Goal: Entertainment & Leisure: Consume media (video, audio)

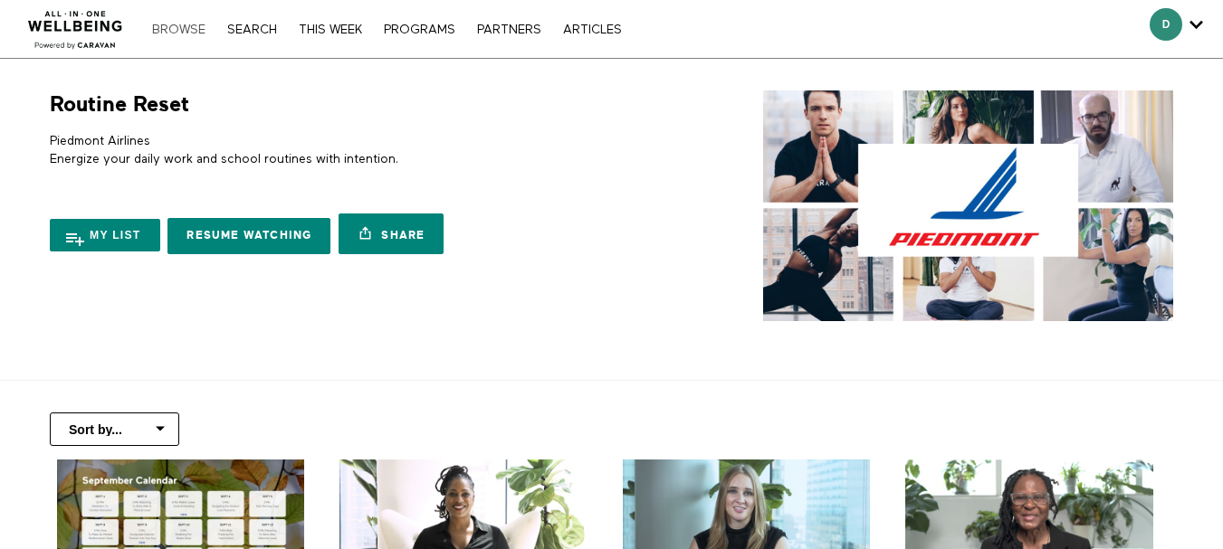
click at [174, 33] on link "Browse" at bounding box center [179, 30] width 72 height 13
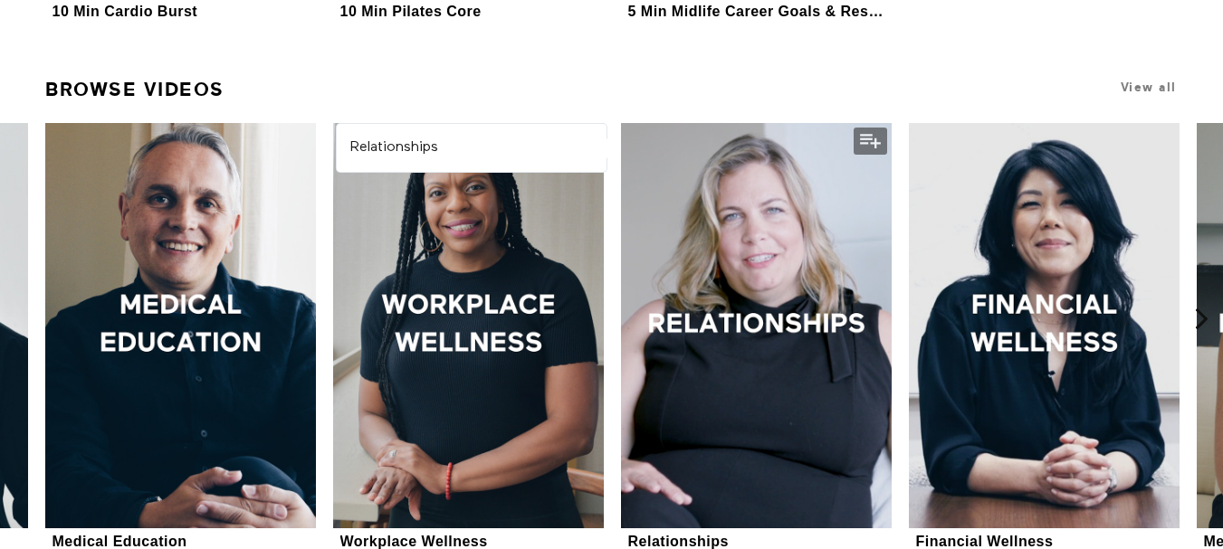
scroll to position [634, 0]
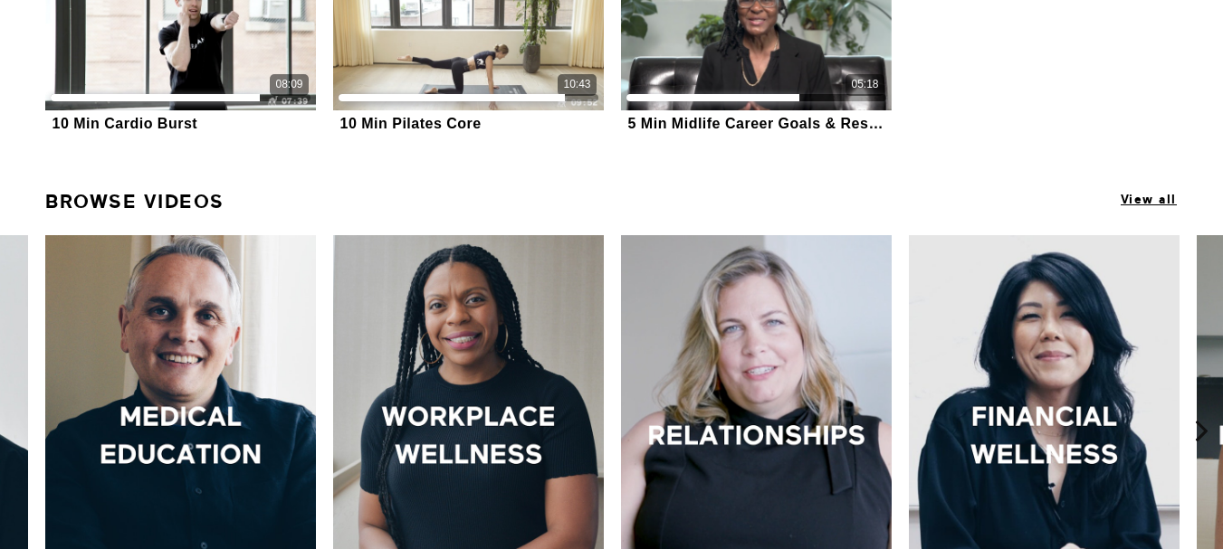
click at [1153, 196] on span "View all" at bounding box center [1149, 200] width 56 height 14
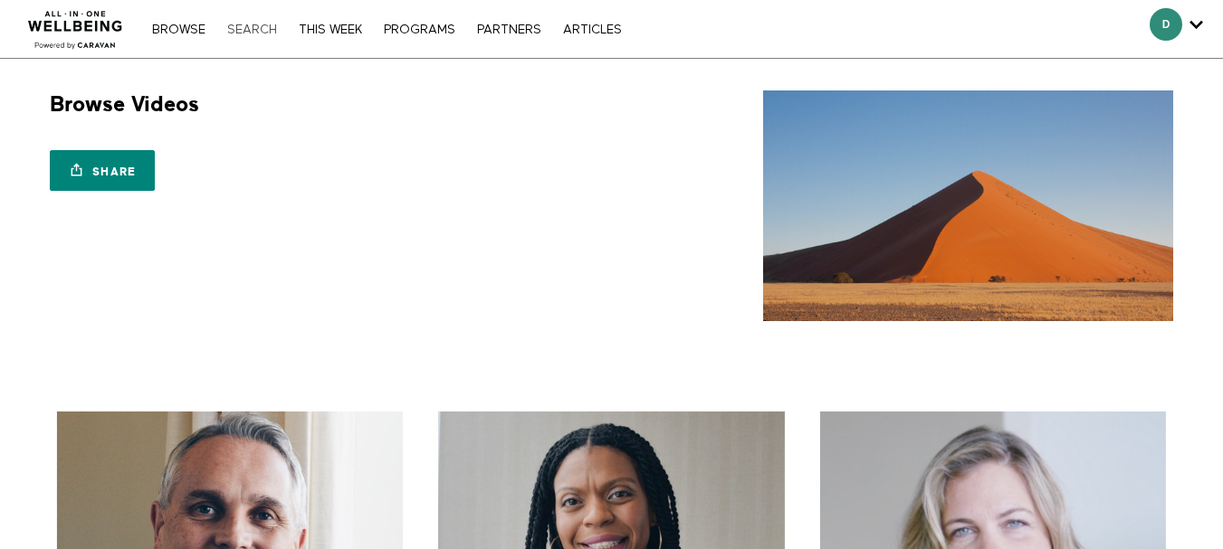
click at [245, 28] on link "Search" at bounding box center [252, 30] width 68 height 13
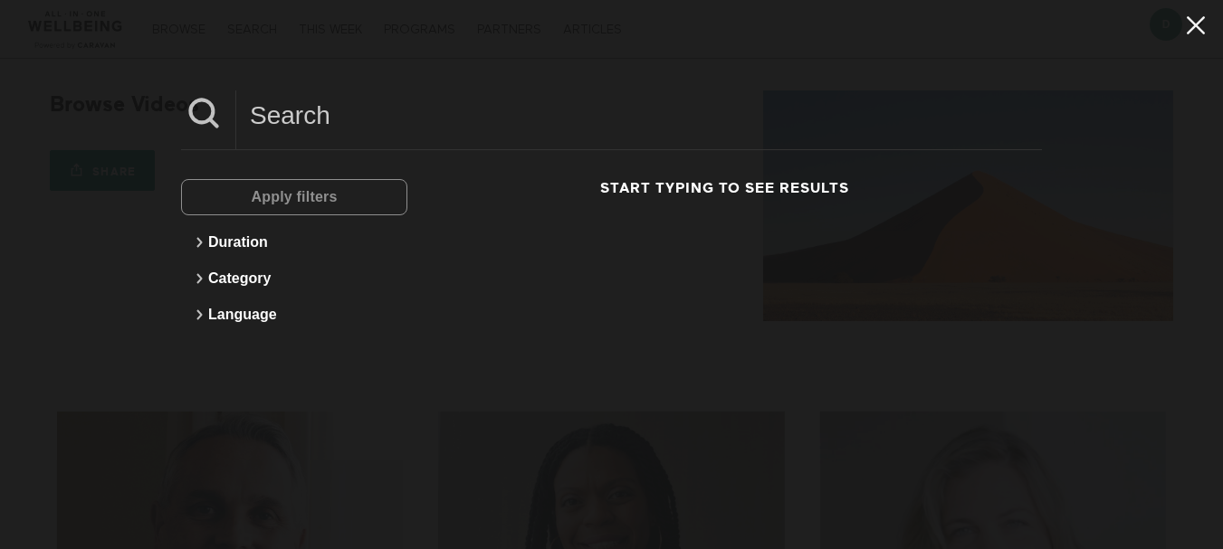
click at [1178, 24] on icon at bounding box center [1195, 25] width 34 height 31
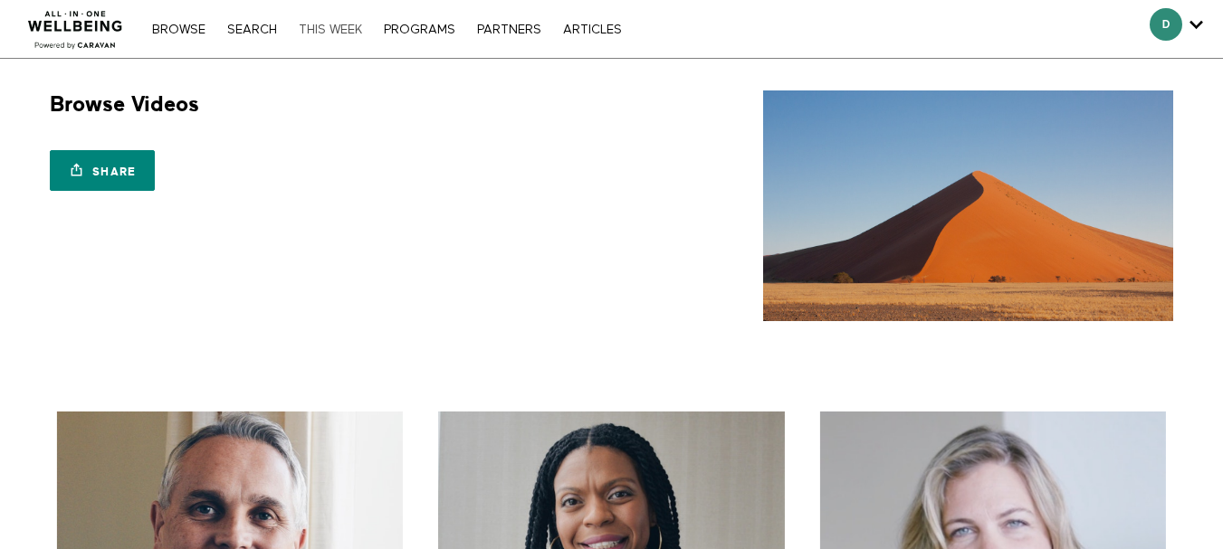
click at [336, 33] on link "THIS WEEK" at bounding box center [330, 30] width 81 height 13
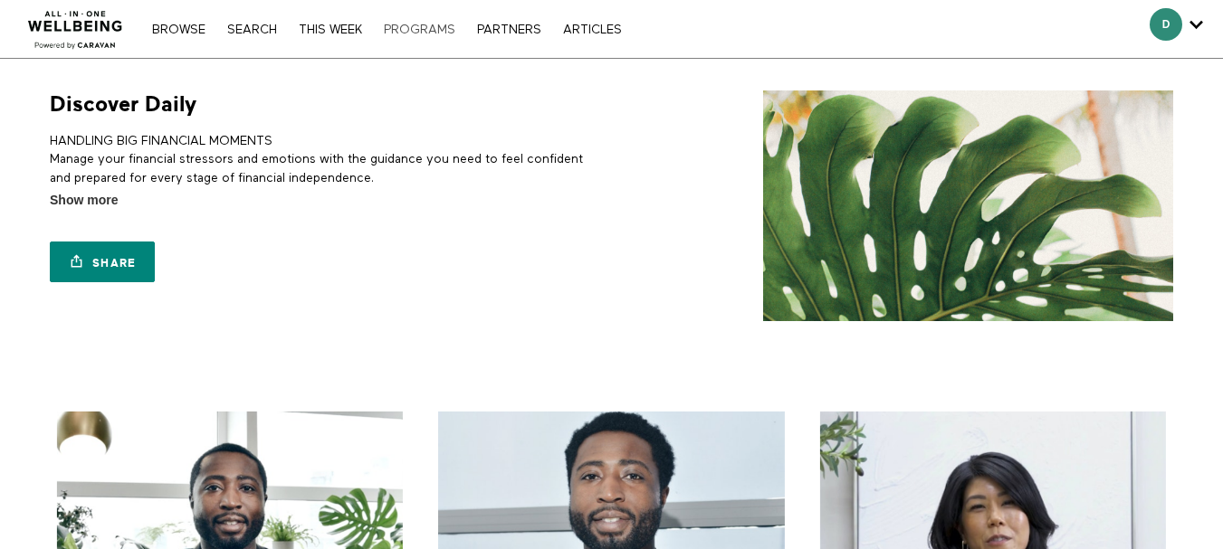
click at [414, 30] on link "PROGRAMS" at bounding box center [420, 30] width 90 height 13
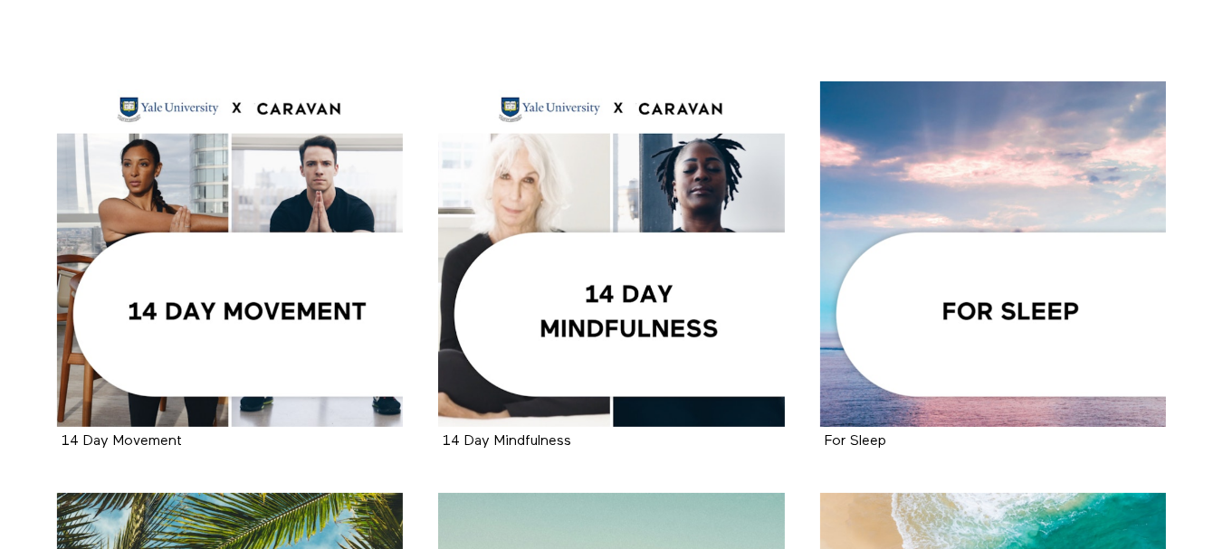
scroll to position [362, 0]
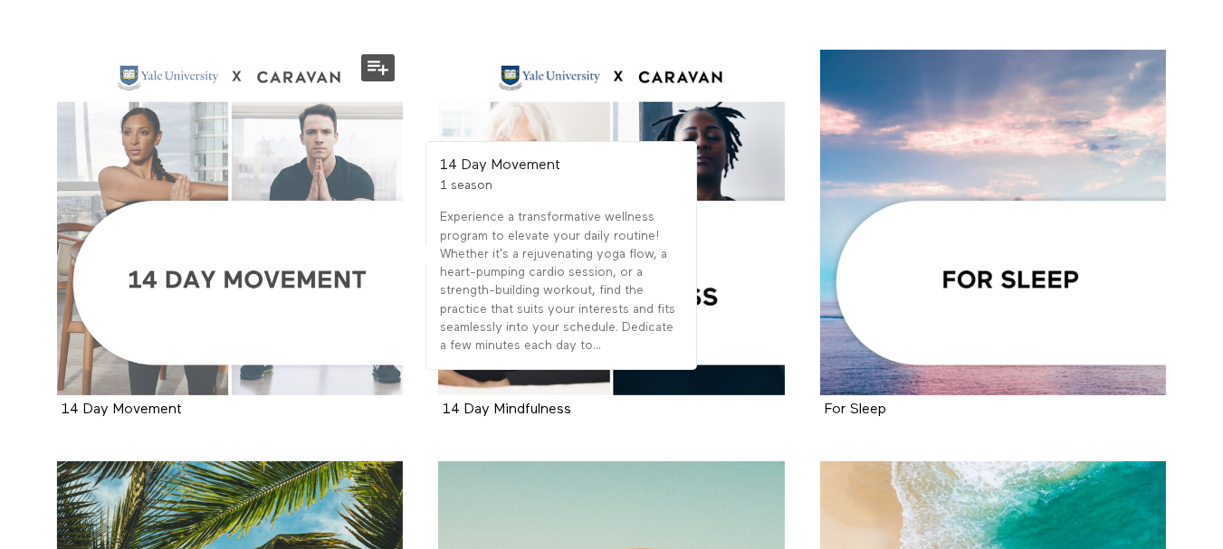
click at [236, 274] on div at bounding box center [230, 223] width 347 height 347
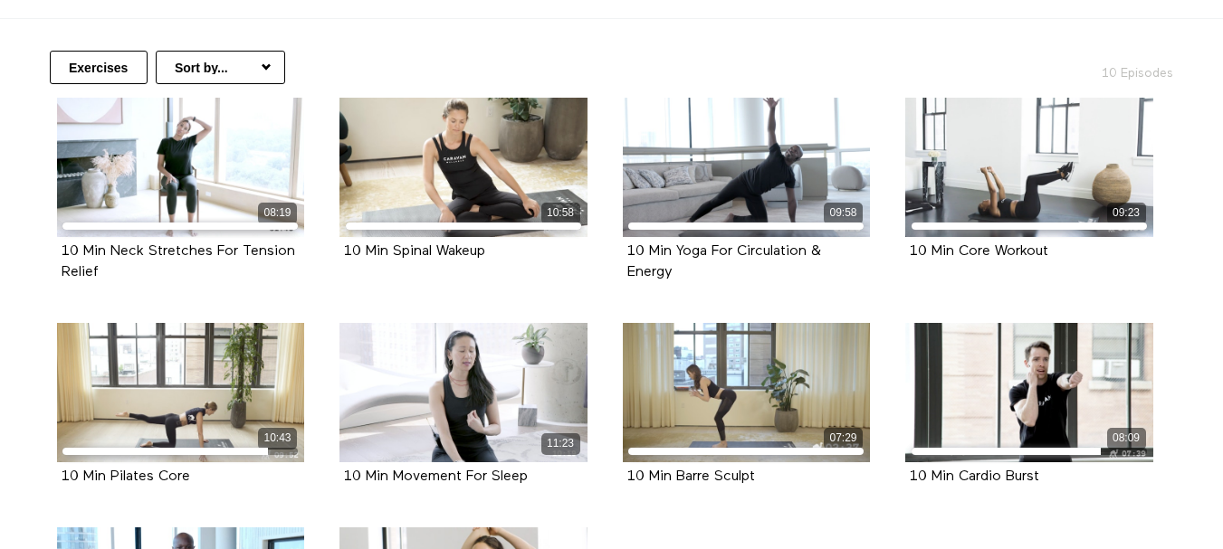
scroll to position [453, 0]
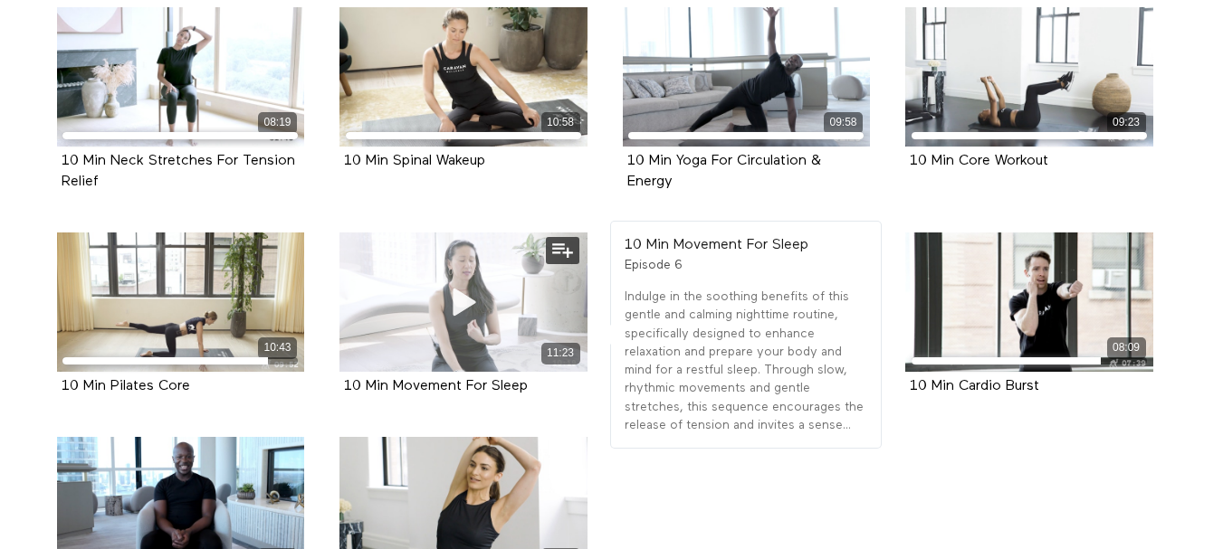
click at [474, 289] on icon at bounding box center [463, 302] width 54 height 32
